Goal: Task Accomplishment & Management: Manage account settings

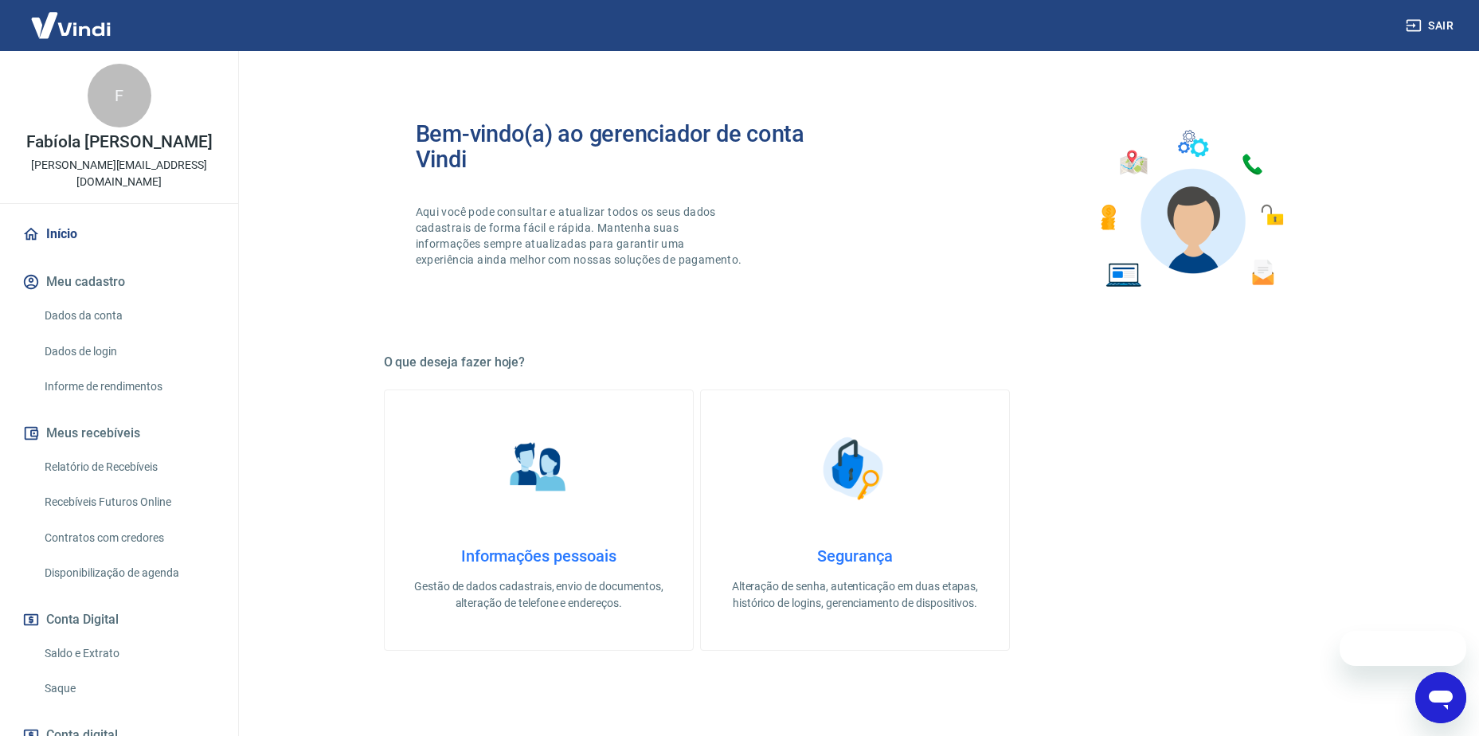
click at [134, 461] on link "Relatório de Recebíveis" at bounding box center [128, 467] width 181 height 33
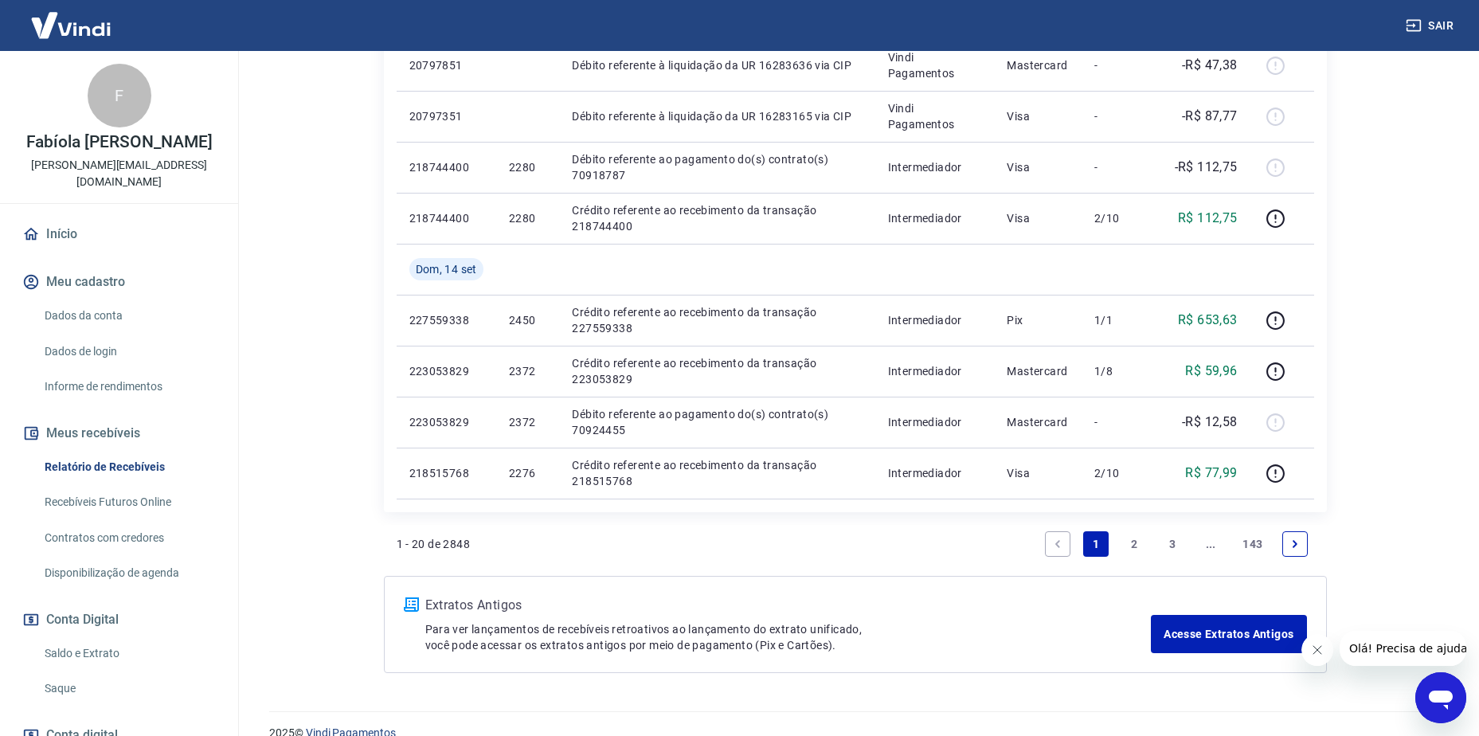
scroll to position [1102, 0]
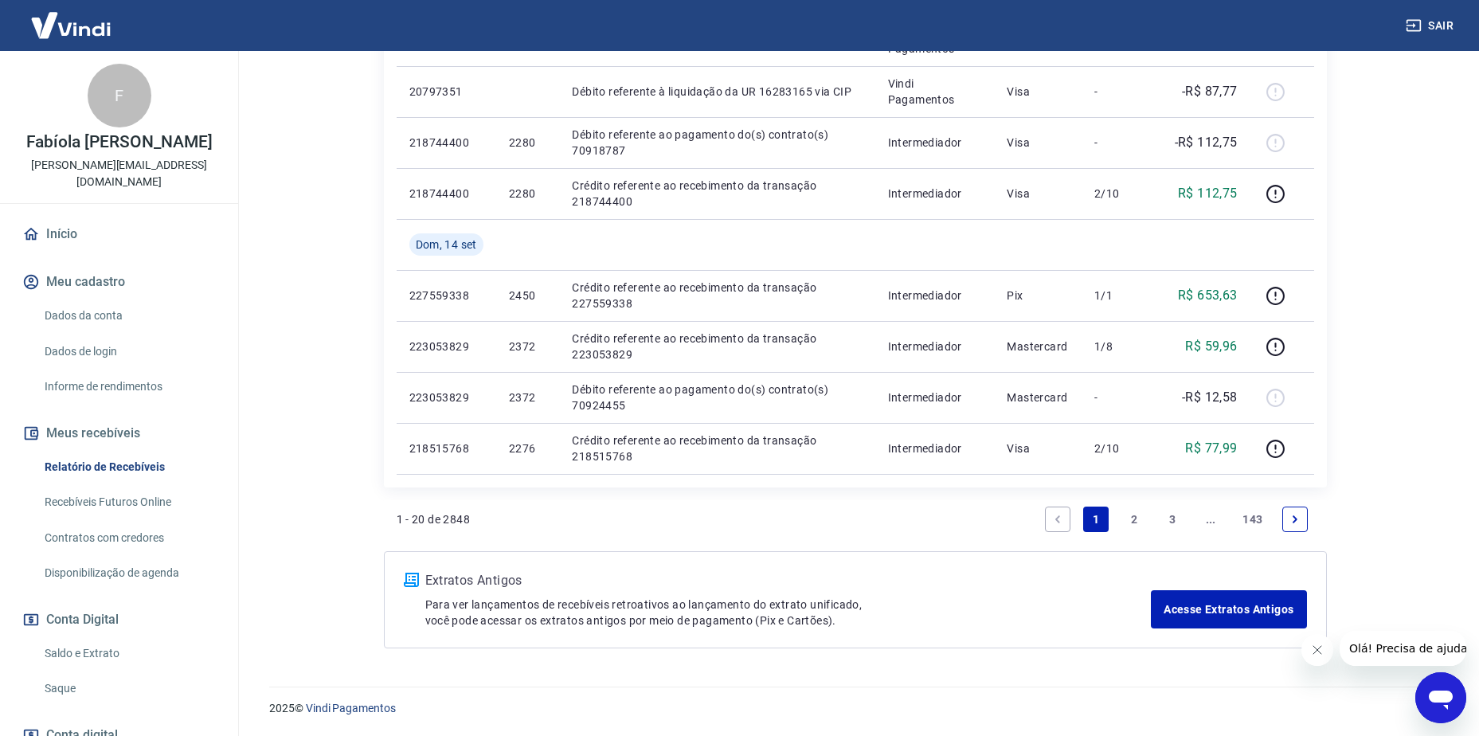
click at [1125, 517] on link "2" at bounding box center [1133, 519] width 25 height 25
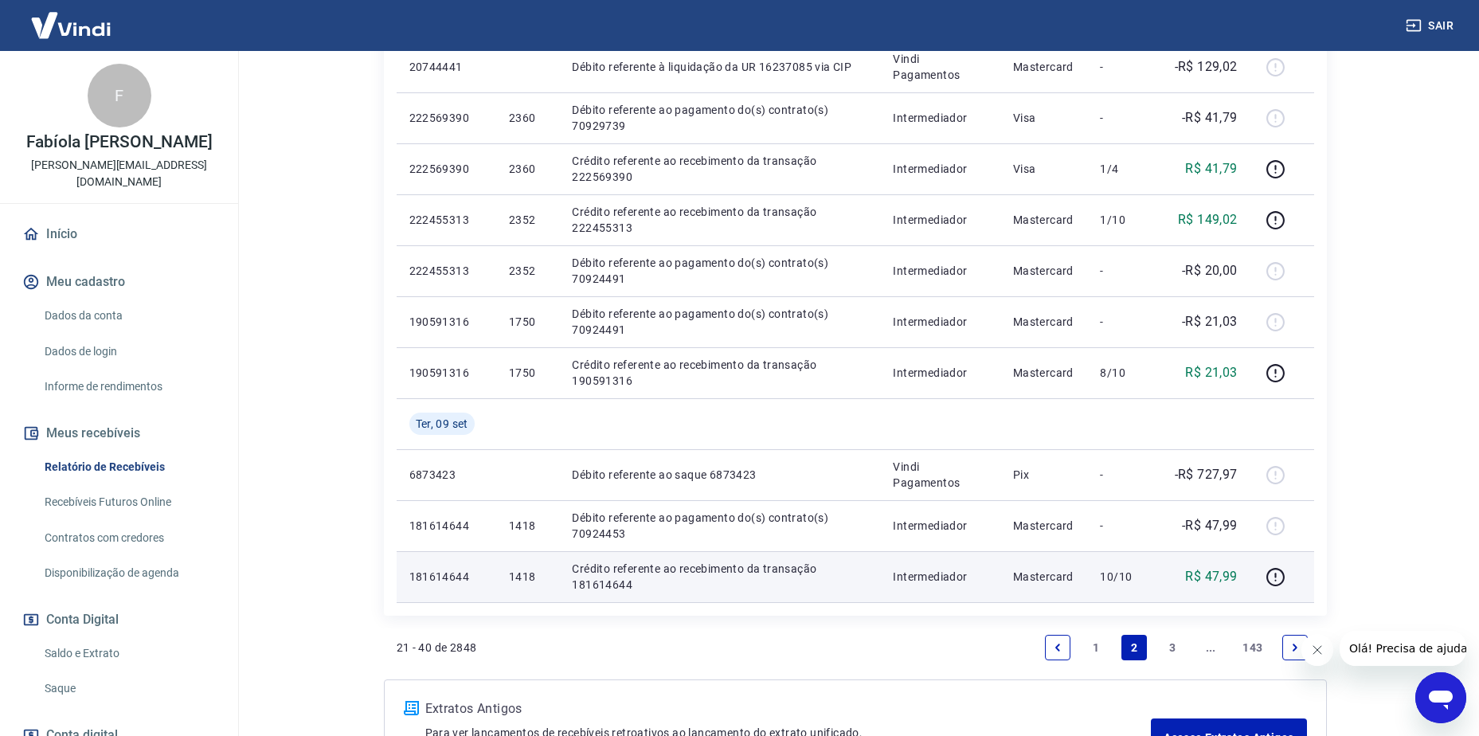
scroll to position [1035, 0]
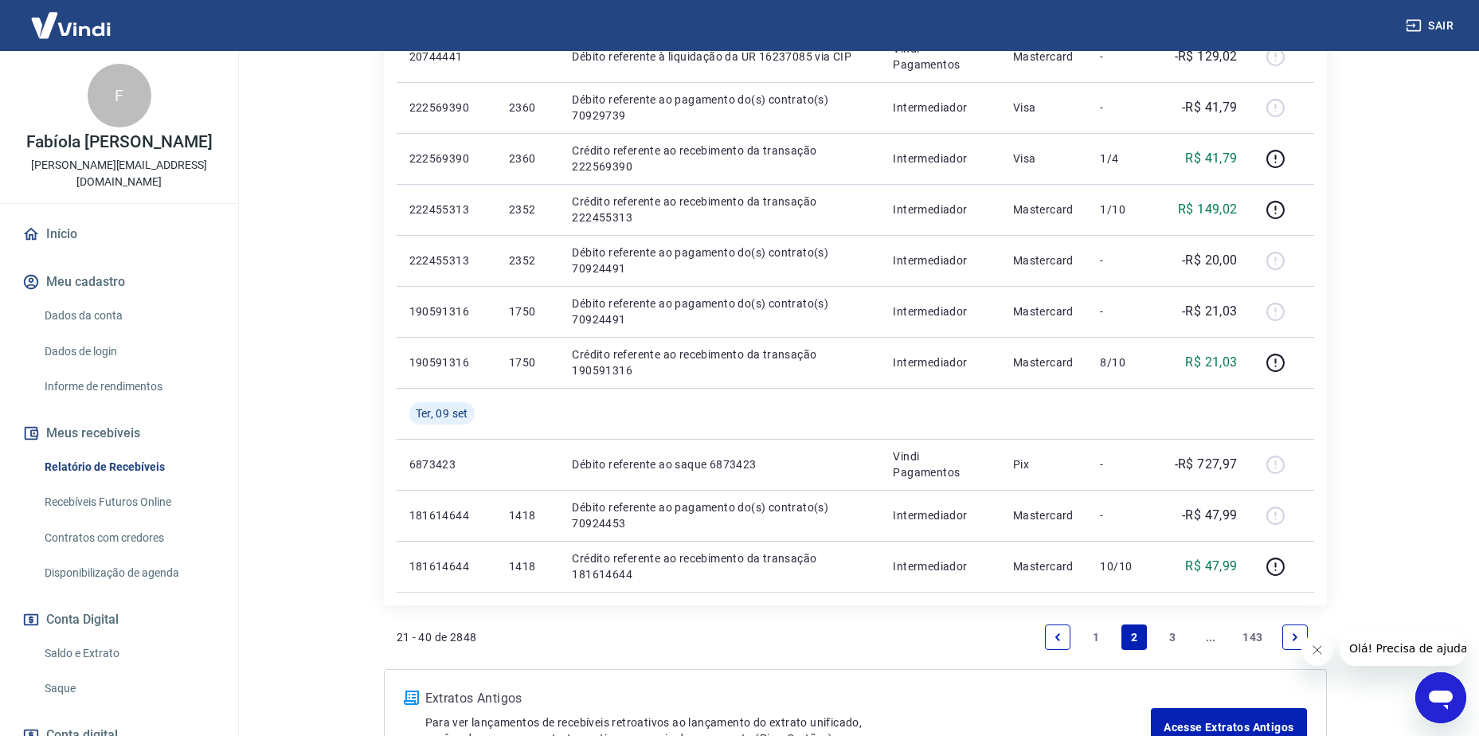
click at [1089, 633] on link "1" at bounding box center [1095, 636] width 25 height 25
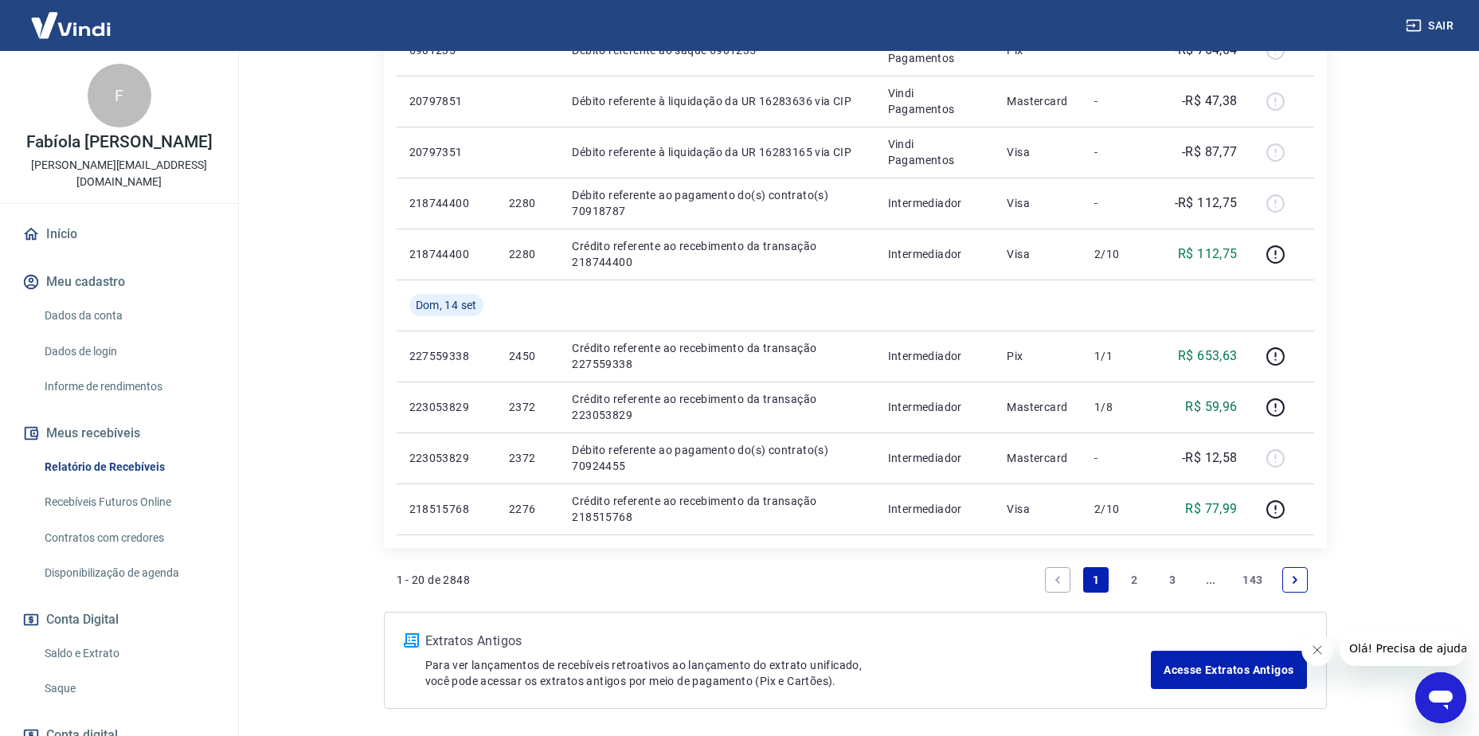
scroll to position [1102, 0]
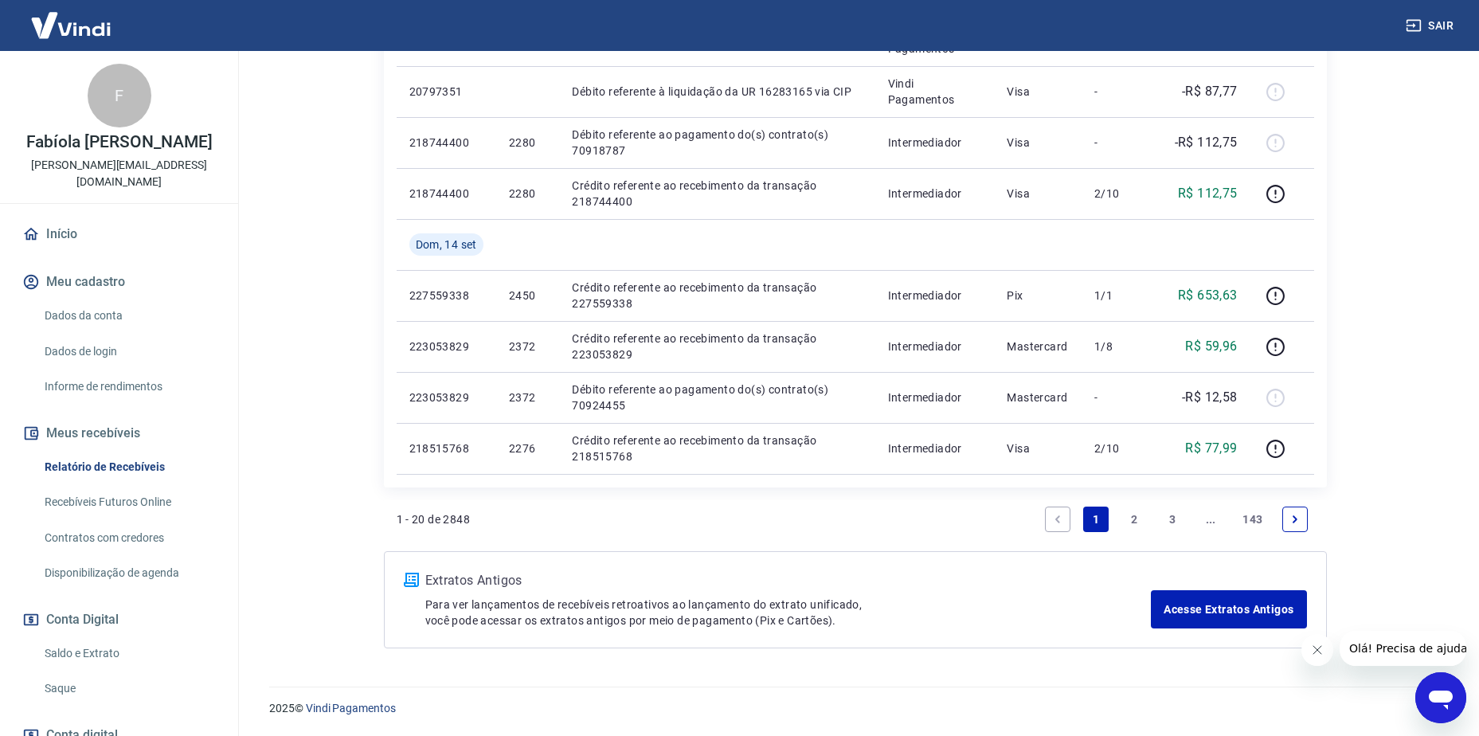
click at [1132, 526] on link "2" at bounding box center [1133, 519] width 25 height 25
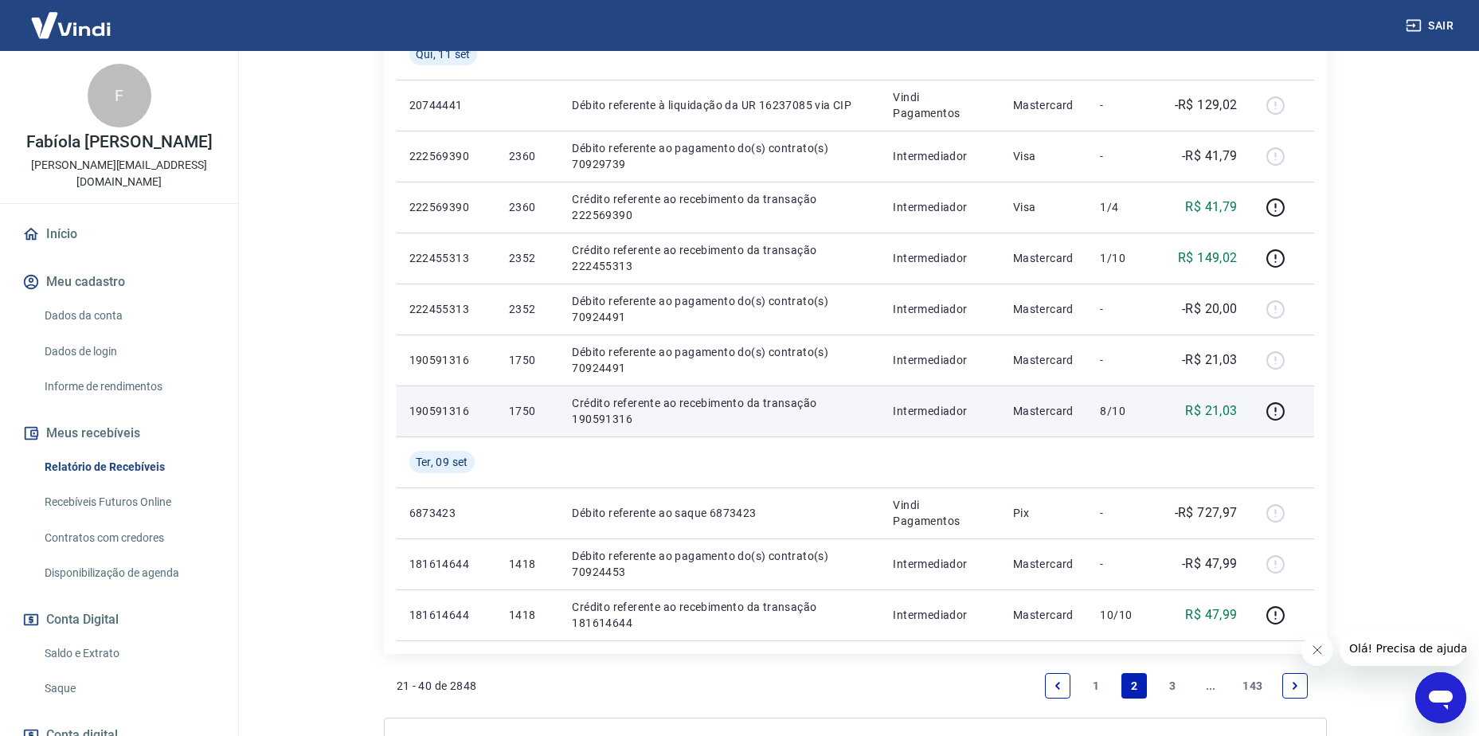
scroll to position [1035, 0]
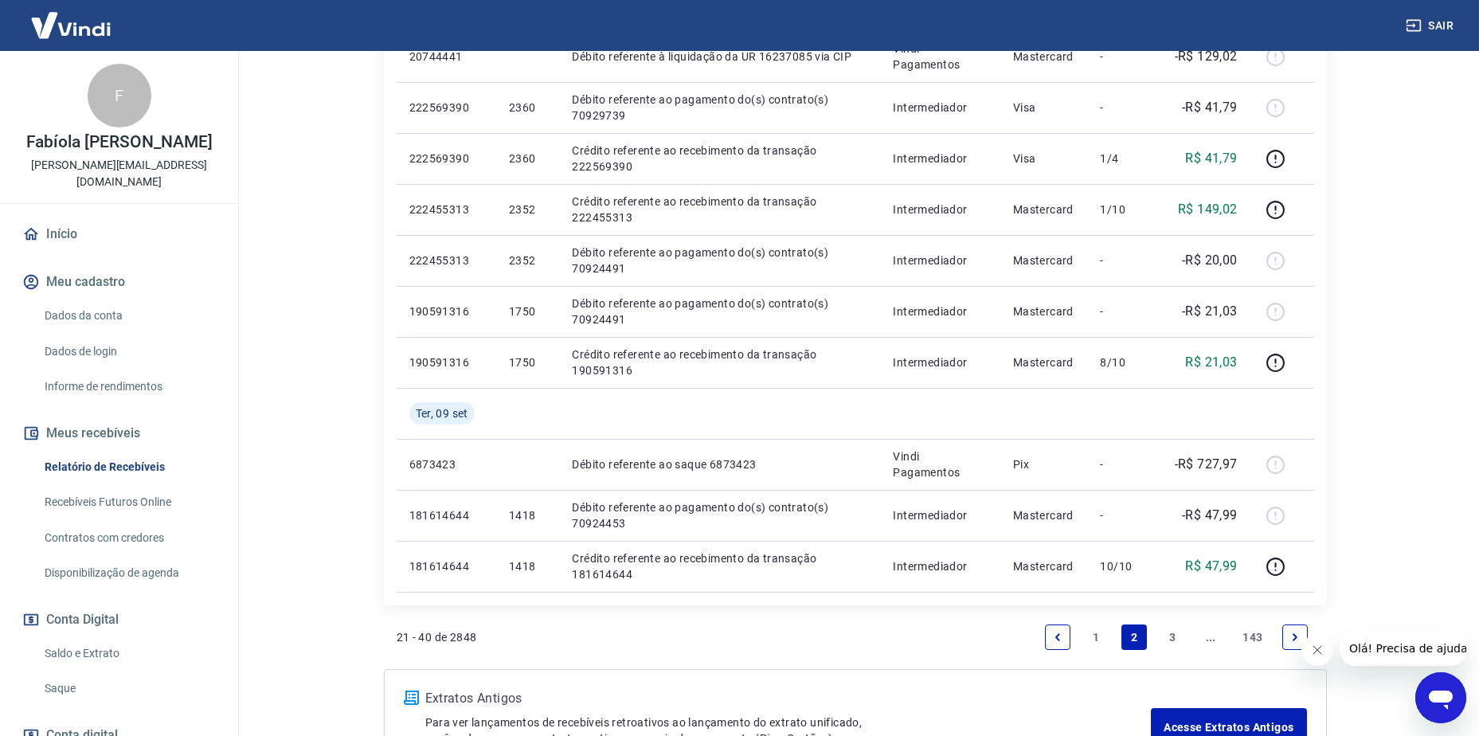
click at [1171, 638] on link "3" at bounding box center [1172, 636] width 25 height 25
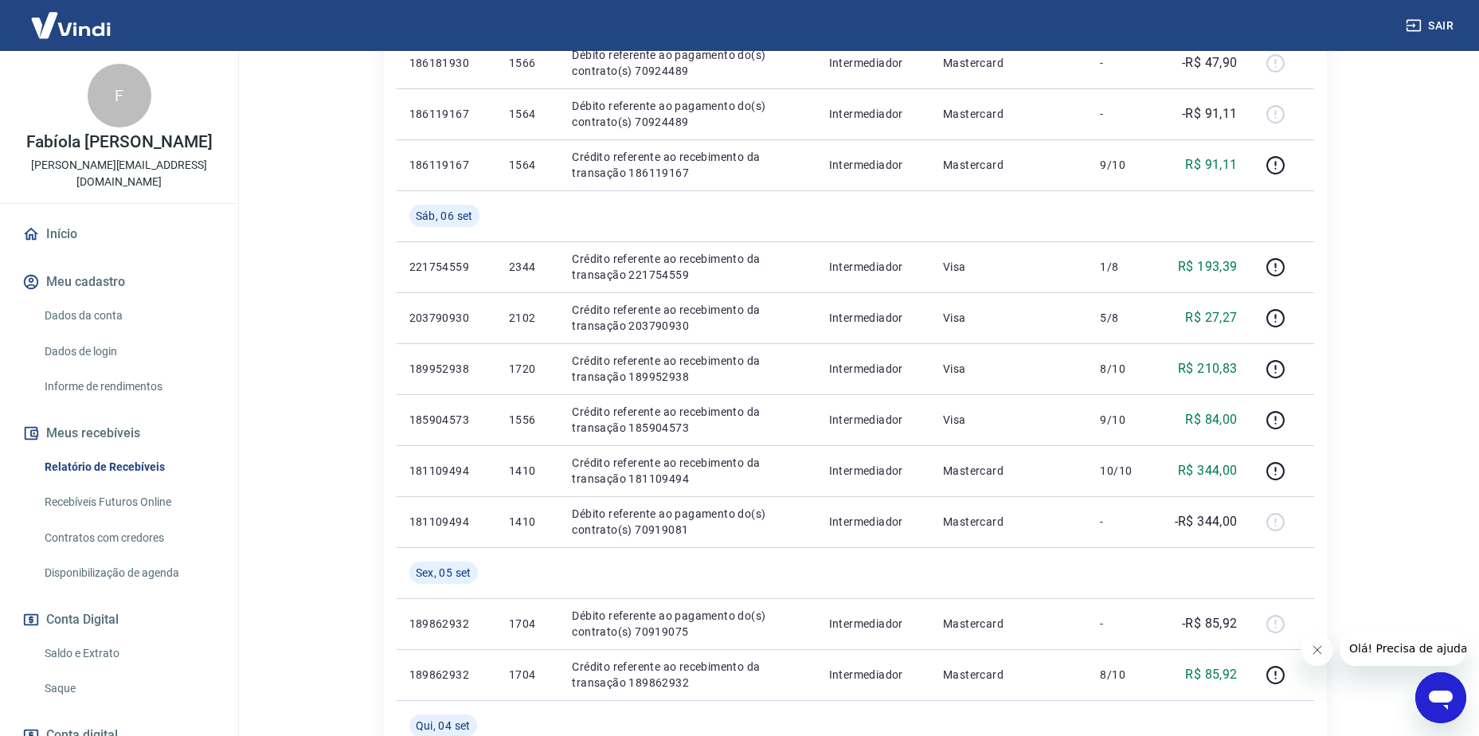
scroll to position [1204, 0]
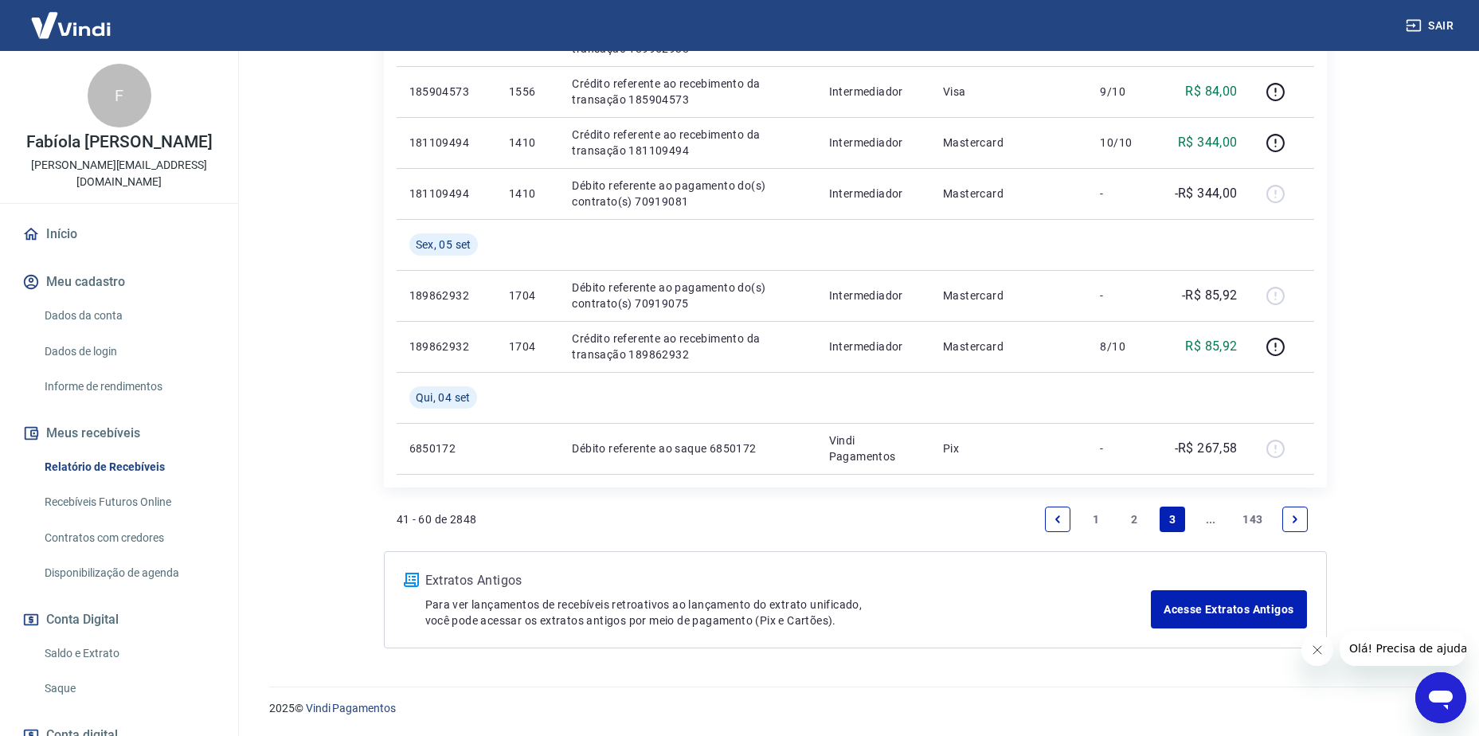
click at [1137, 518] on link "2" at bounding box center [1133, 519] width 25 height 25
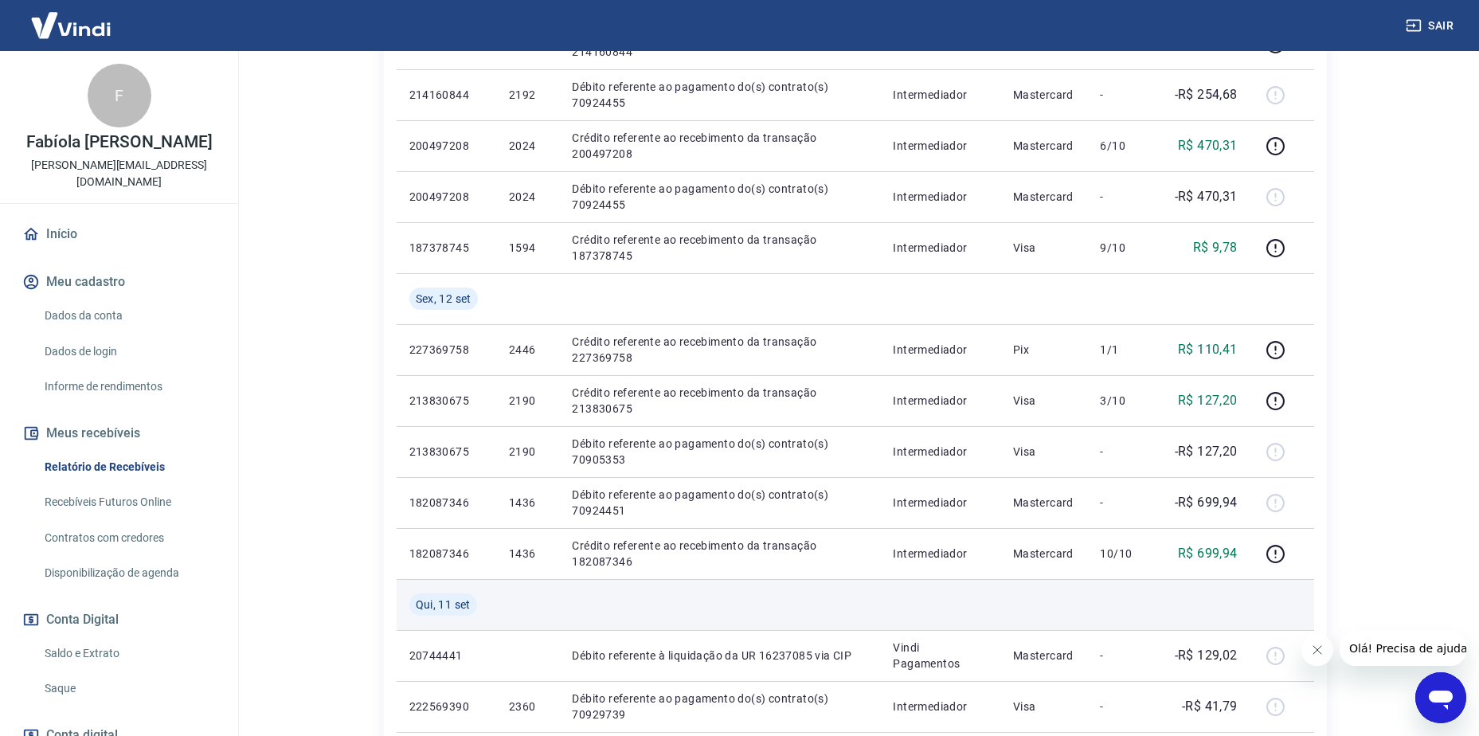
scroll to position [357, 0]
